Goal: Task Accomplishment & Management: Use online tool/utility

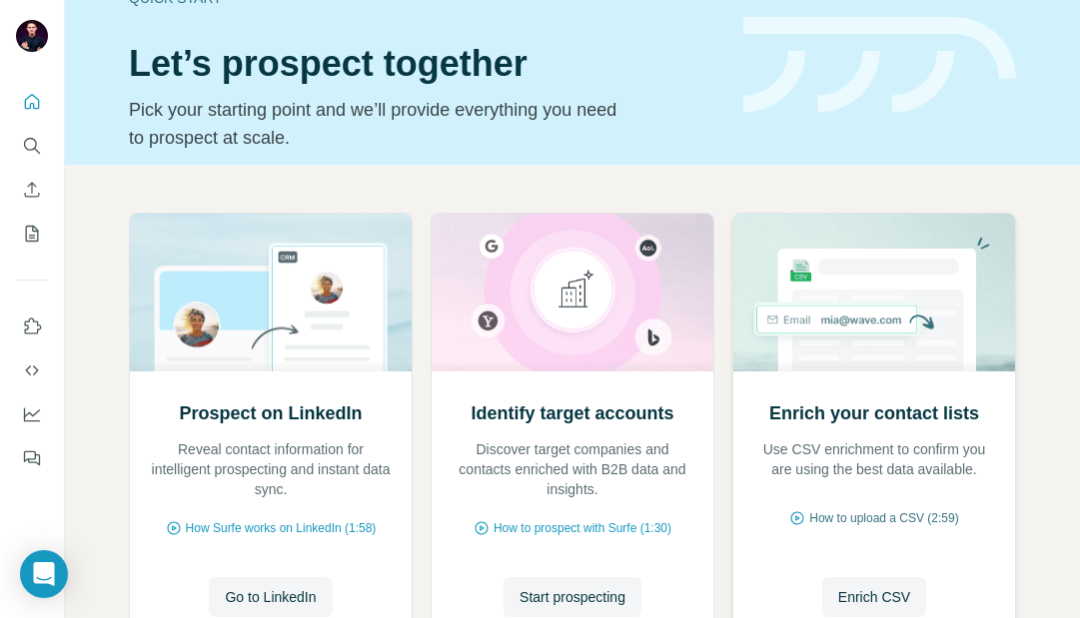
scroll to position [83, 0]
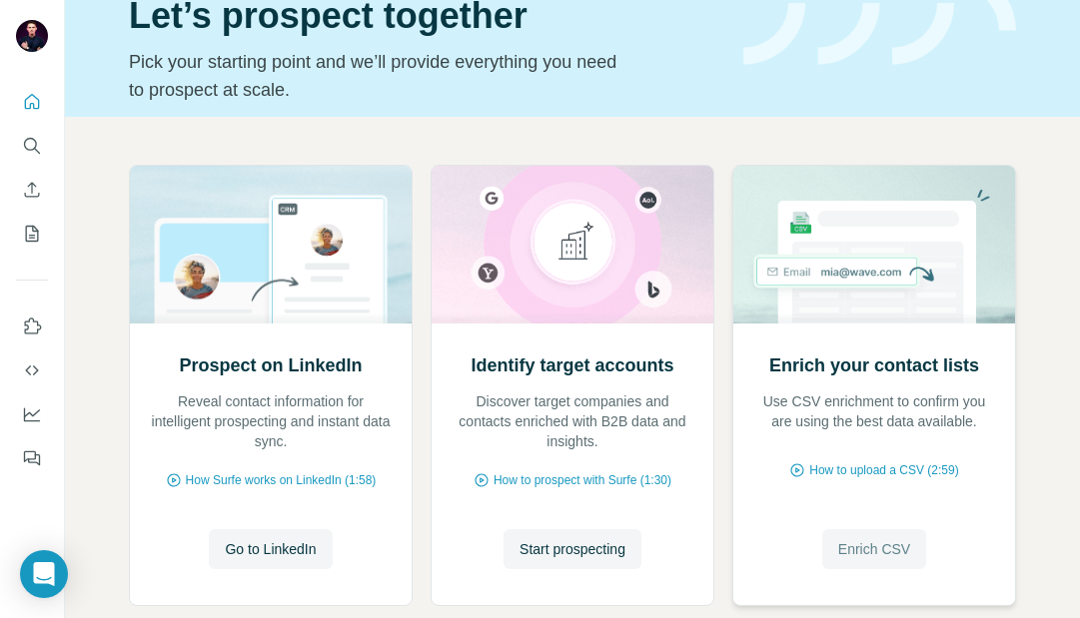
click at [853, 543] on span "Enrich CSV" at bounding box center [874, 549] width 72 height 20
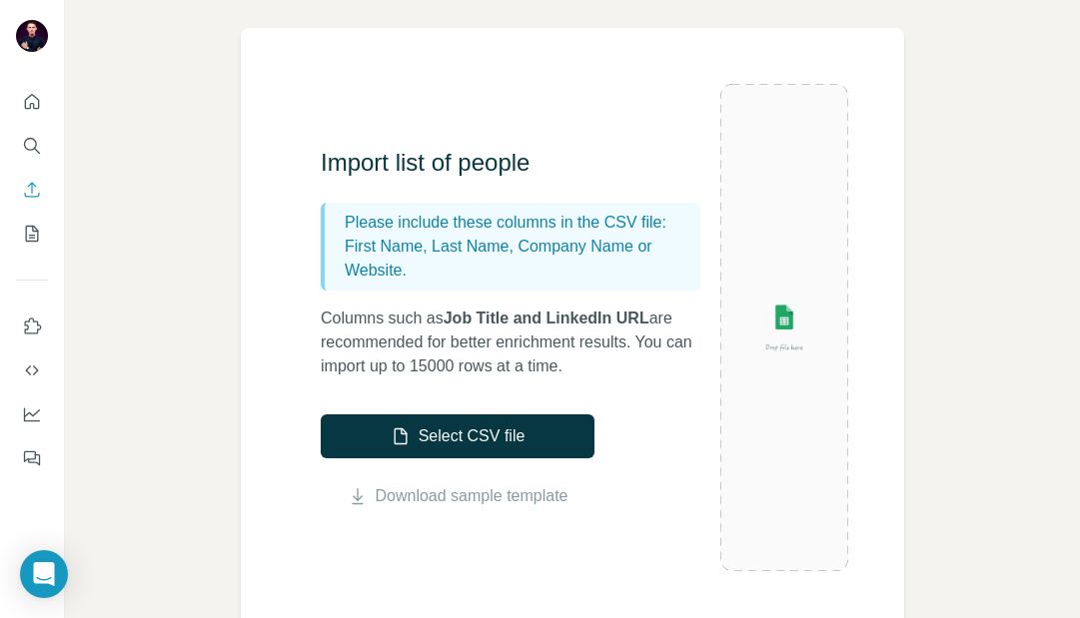
scroll to position [130, 0]
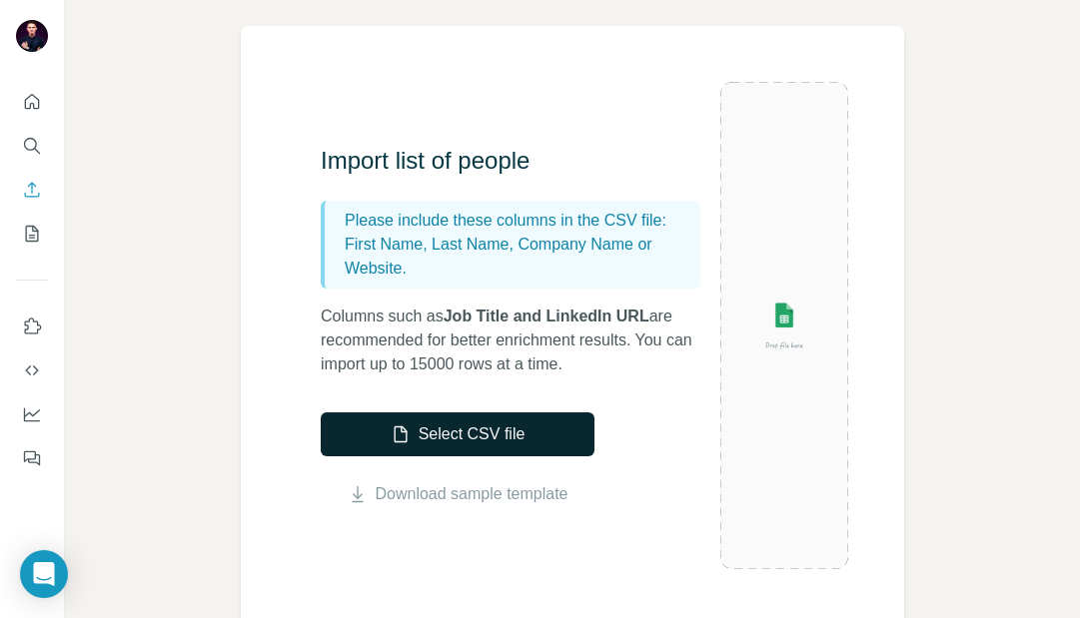
click at [525, 425] on button "Select CSV file" at bounding box center [458, 435] width 274 height 44
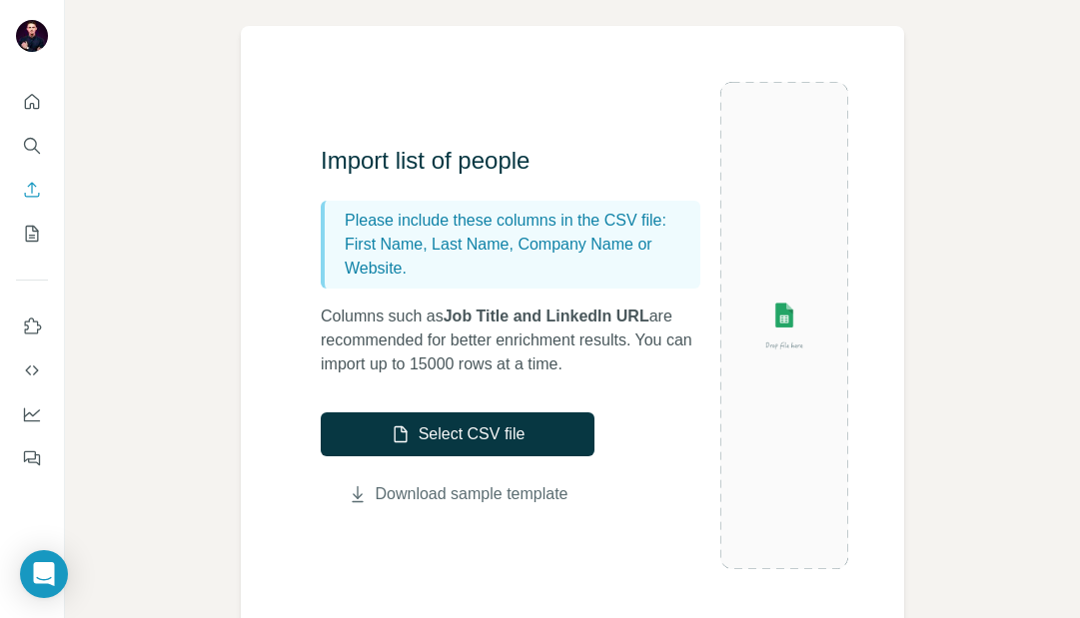
click at [501, 485] on link "Download sample template" at bounding box center [472, 494] width 193 height 24
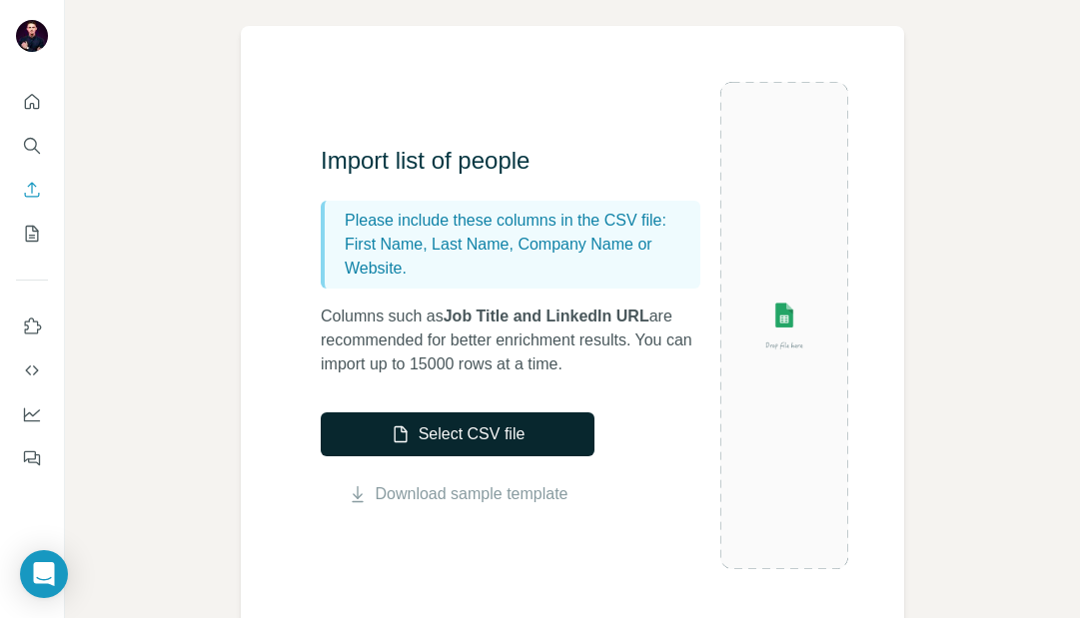
click at [551, 440] on button "Select CSV file" at bounding box center [458, 435] width 274 height 44
click at [526, 441] on button "Select CSV file" at bounding box center [458, 435] width 274 height 44
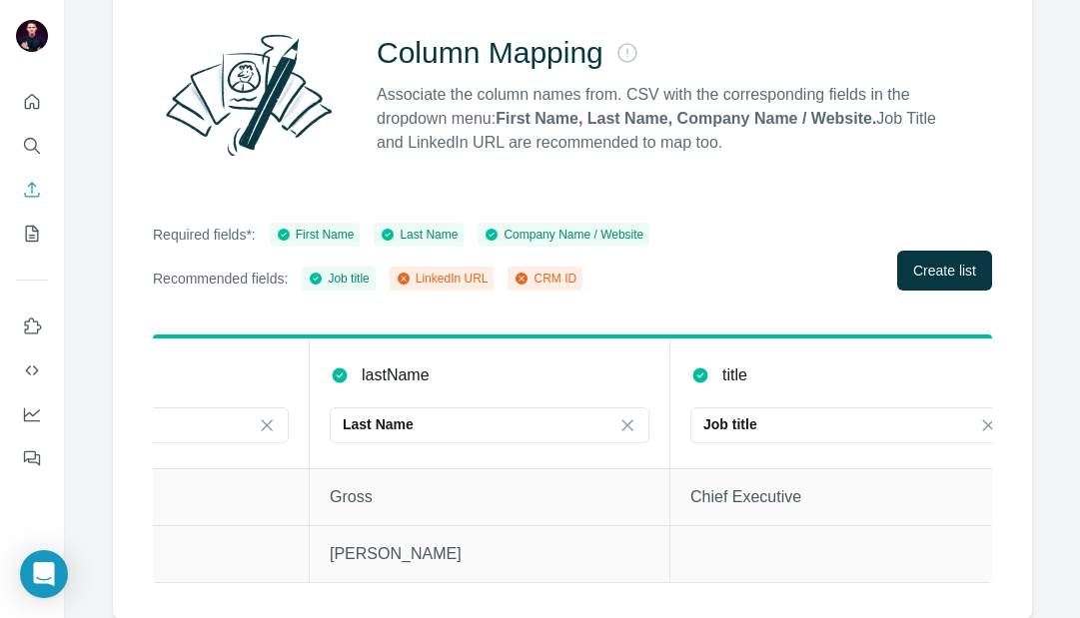
scroll to position [0, 0]
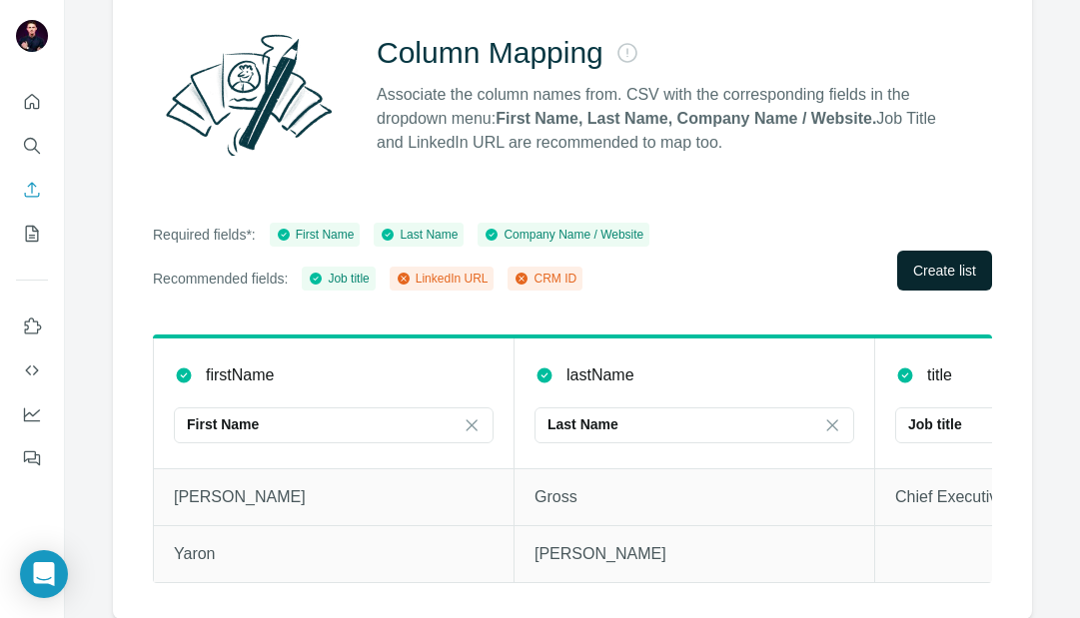
click at [934, 272] on span "Create list" at bounding box center [944, 271] width 63 height 20
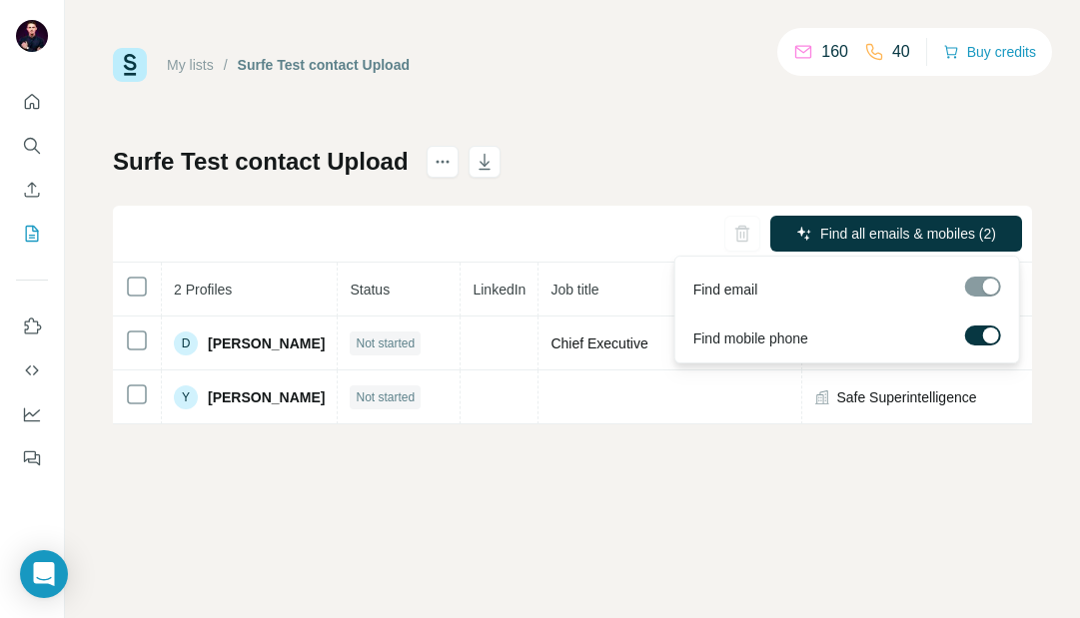
click at [989, 285] on div at bounding box center [983, 287] width 36 height 20
click at [878, 236] on span "Find all emails & mobiles (2)" at bounding box center [908, 234] width 176 height 20
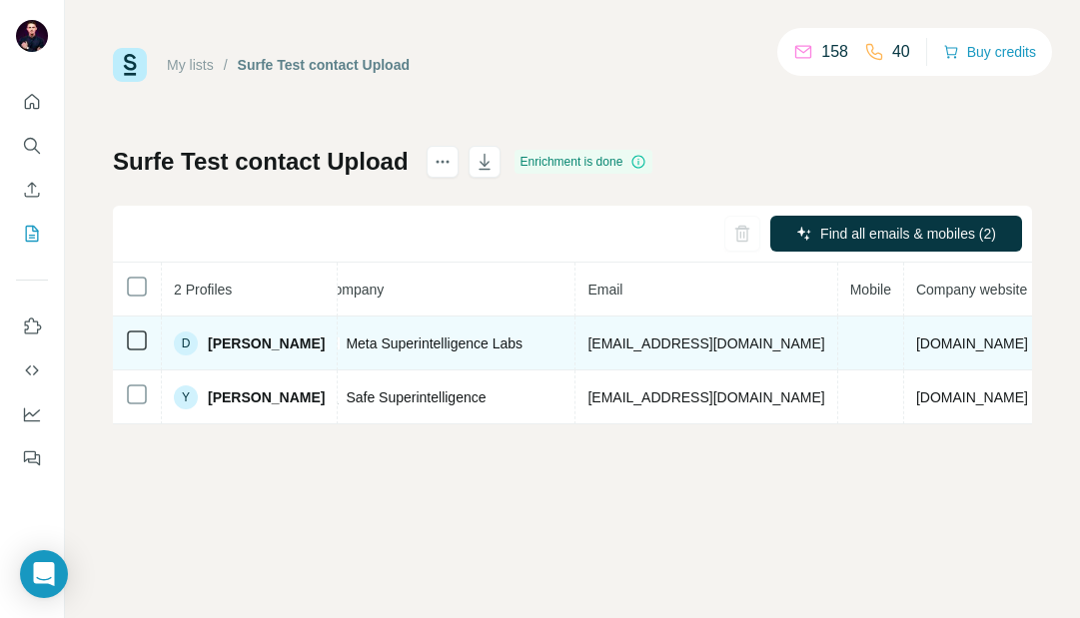
scroll to position [0, 541]
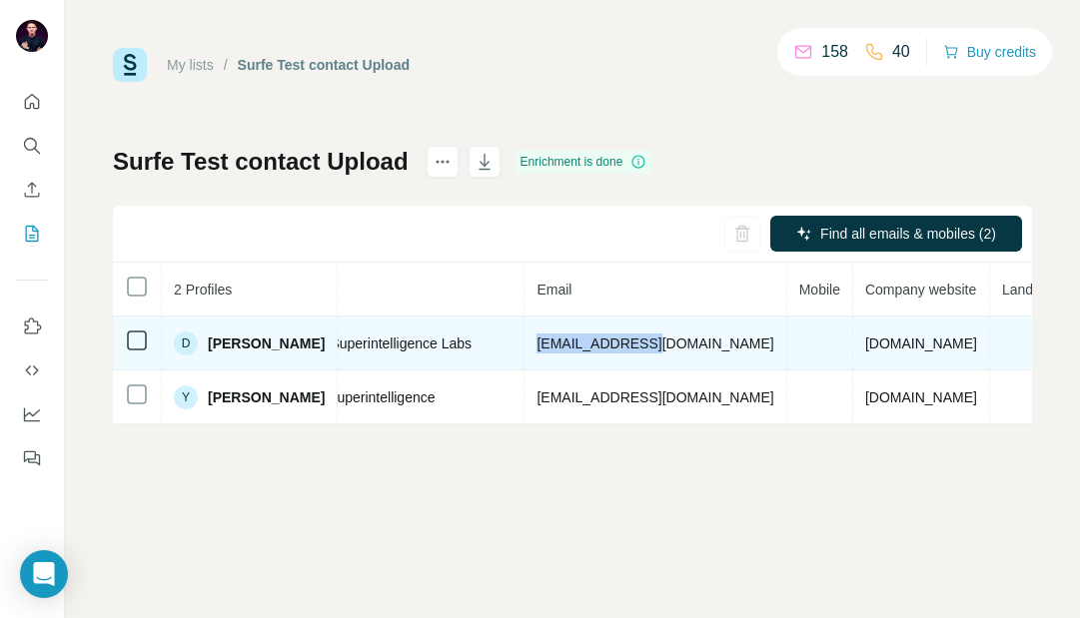
drag, startPoint x: 652, startPoint y: 350, endPoint x: 516, endPoint y: 338, distance: 136.4
click at [524, 338] on td "dgross@meta.com" at bounding box center [655, 344] width 262 height 54
copy span "dgross@meta.com"
click at [588, 325] on td "dgross@meta.com" at bounding box center [655, 344] width 262 height 54
copy span "dgross@meta.com"
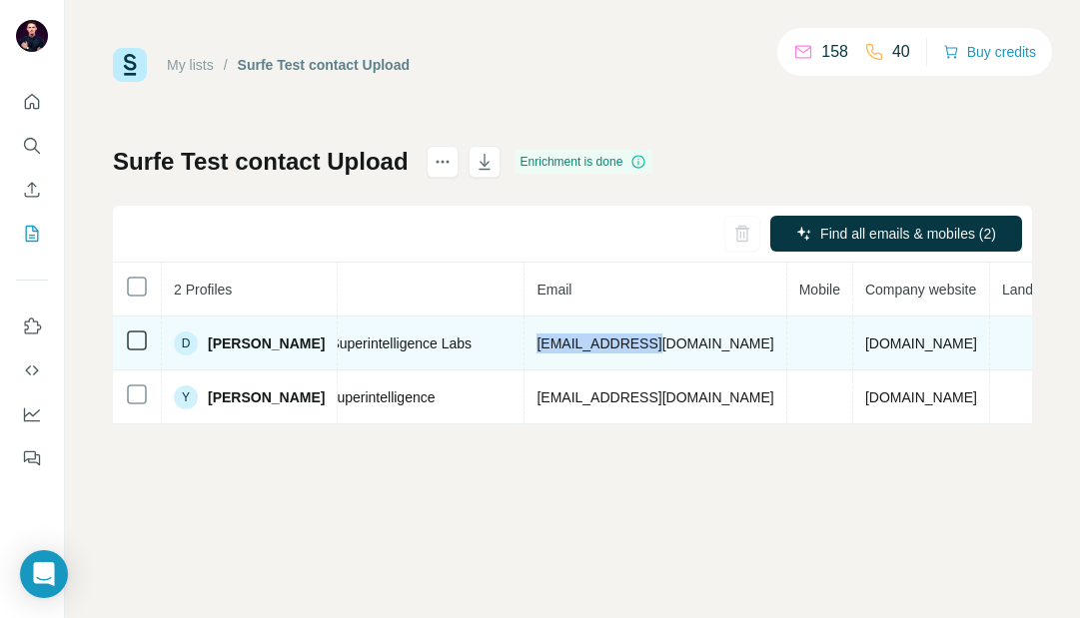
drag, startPoint x: 647, startPoint y: 344, endPoint x: 519, endPoint y: 345, distance: 127.9
click at [524, 345] on td "dgross@meta.com" at bounding box center [655, 344] width 262 height 54
click at [635, 337] on span "dgross@meta.com" at bounding box center [654, 344] width 237 height 16
drag, startPoint x: 642, startPoint y: 341, endPoint x: 515, endPoint y: 342, distance: 126.9
click at [524, 342] on td "dgross@meta.com" at bounding box center [655, 344] width 262 height 54
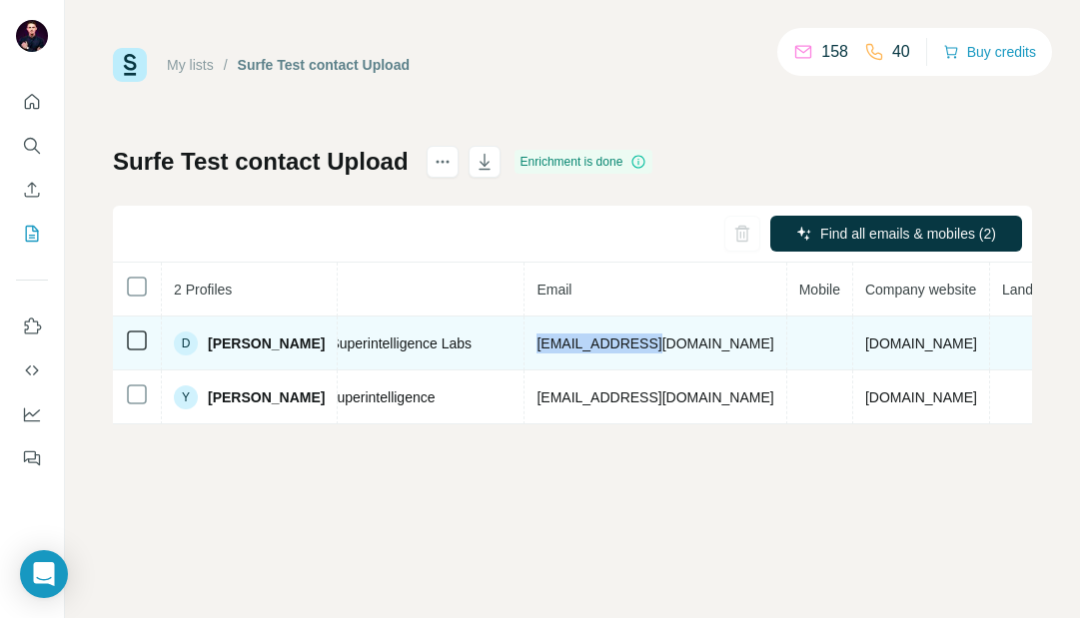
copy span "dgross@meta.com"
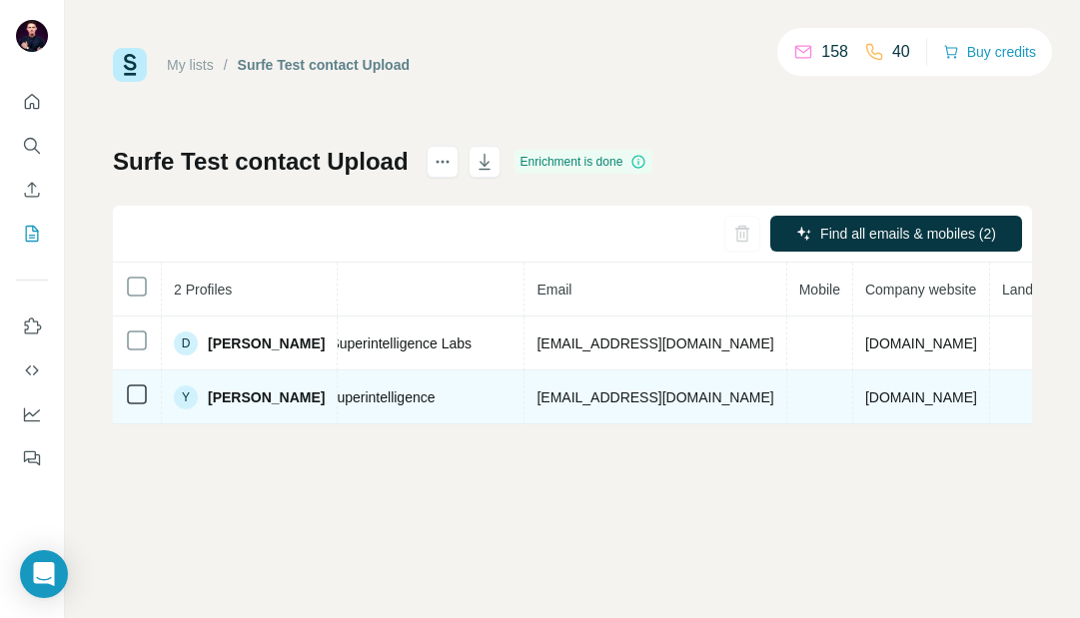
click at [536, 396] on span "yaron@ssi.inc" at bounding box center [654, 398] width 237 height 16
drag, startPoint x: 611, startPoint y: 400, endPoint x: 516, endPoint y: 401, distance: 94.9
click at [524, 401] on td "yaron@ssi.inc" at bounding box center [655, 398] width 262 height 54
copy span "yaron@ssi.inc"
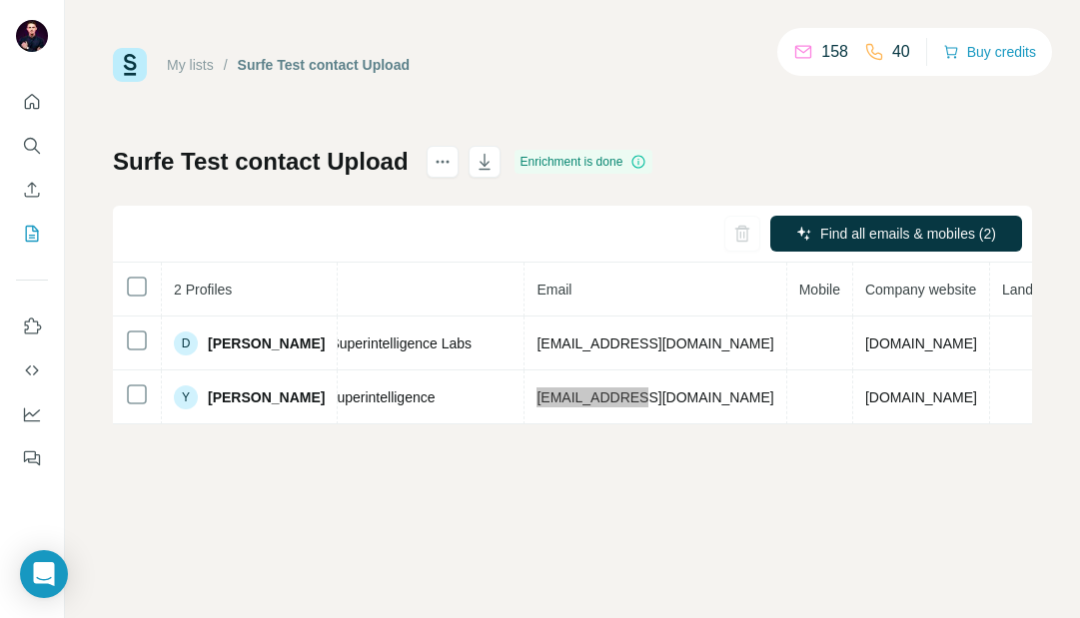
scroll to position [0, 0]
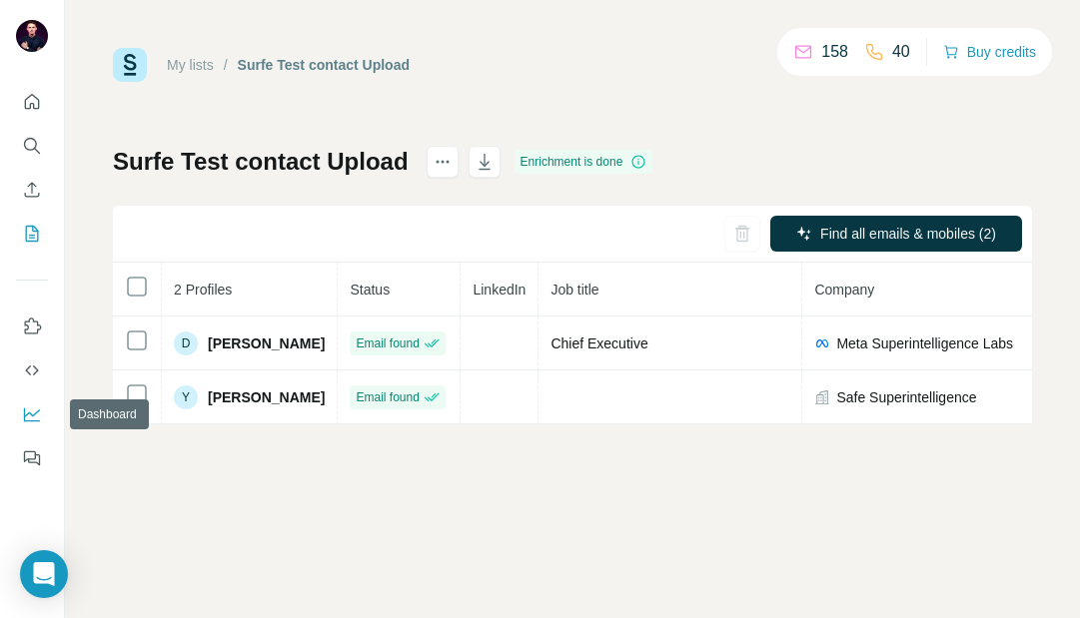
click at [39, 413] on icon "Dashboard" at bounding box center [32, 415] width 20 height 20
click at [985, 61] on button "Buy credits" at bounding box center [989, 52] width 93 height 28
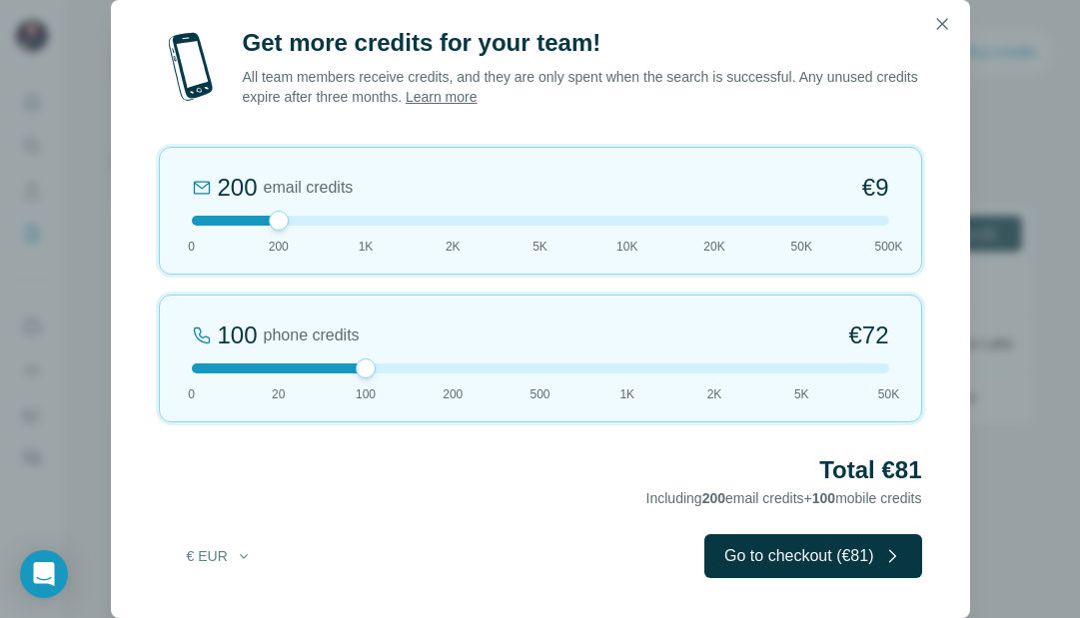
drag, startPoint x: 280, startPoint y: 371, endPoint x: 334, endPoint y: 369, distance: 54.0
click at [334, 370] on div at bounding box center [540, 369] width 697 height 10
click at [284, 360] on div "100 phone credits €72 0 20 100 200 500 1K 2K 5K 50K" at bounding box center [540, 359] width 763 height 128
click at [362, 370] on div at bounding box center [540, 369] width 697 height 10
click at [277, 372] on div at bounding box center [540, 369] width 697 height 10
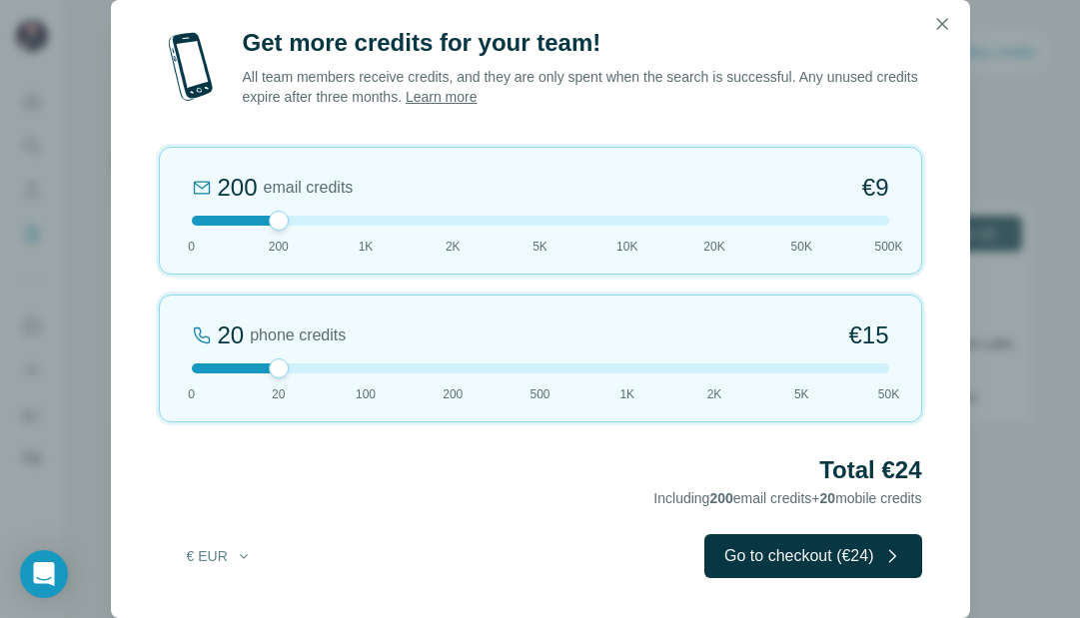
click at [359, 370] on div at bounding box center [540, 369] width 697 height 10
click at [939, 22] on icon "button" at bounding box center [942, 24] width 20 height 20
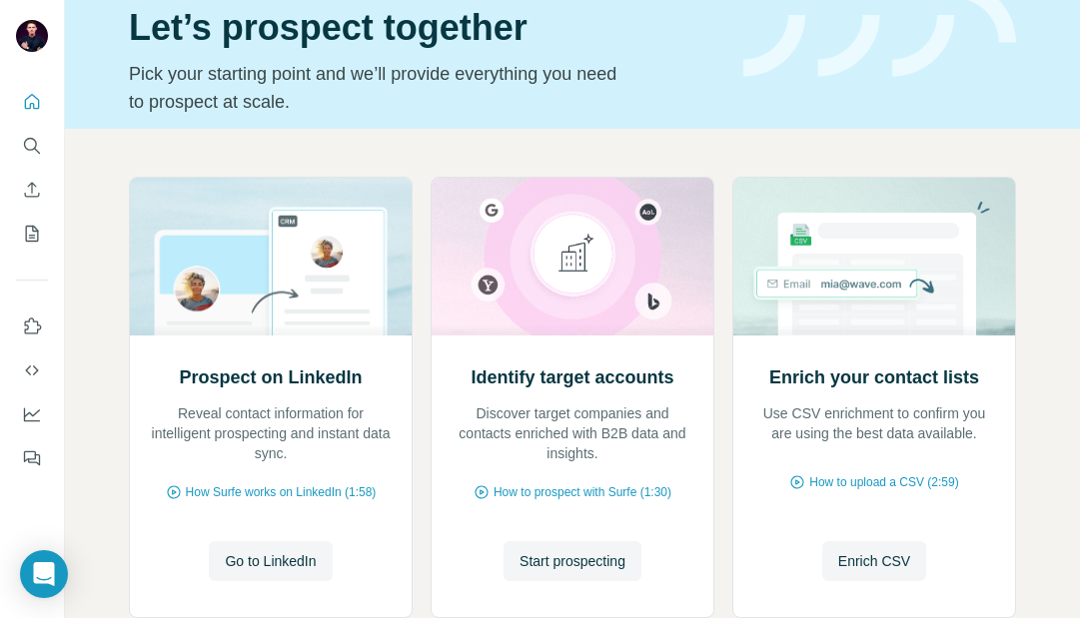
scroll to position [78, 0]
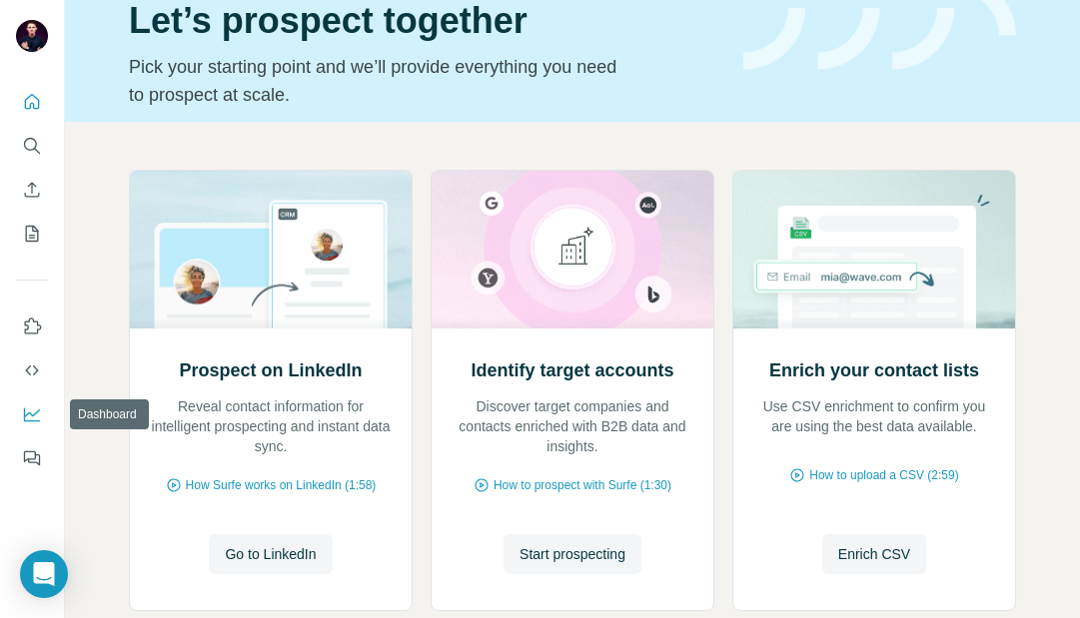
click at [29, 411] on icon "Dashboard" at bounding box center [32, 415] width 20 height 20
